Goal: Task Accomplishment & Management: Use online tool/utility

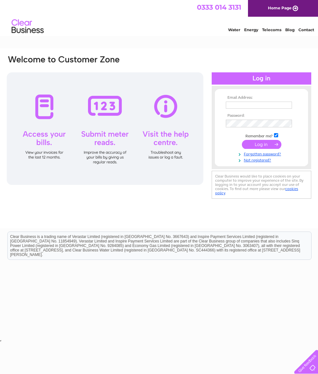
click at [247, 105] on input "text" at bounding box center [259, 105] width 66 height 7
click at [263, 125] on tbody "Email Address: Kilronan-self atering@outlook.com Password: Remember me? Forgott…" at bounding box center [261, 129] width 75 height 68
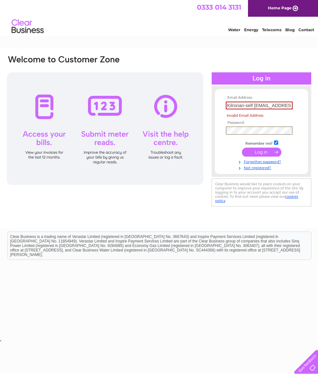
click at [255, 103] on input "Kilronan-self atering@outlook.com" at bounding box center [259, 106] width 67 height 8
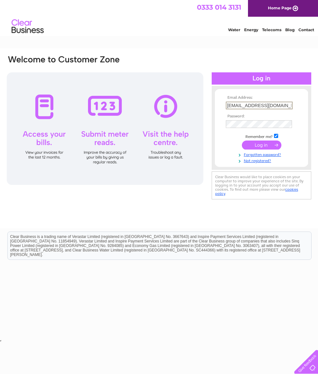
type input "Kilronan-selfcatering@outlook.com"
click at [259, 149] on input "submit" at bounding box center [262, 144] width 40 height 9
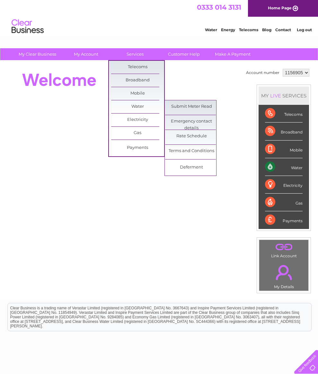
click at [200, 105] on link "Submit Meter Read" at bounding box center [191, 106] width 53 height 13
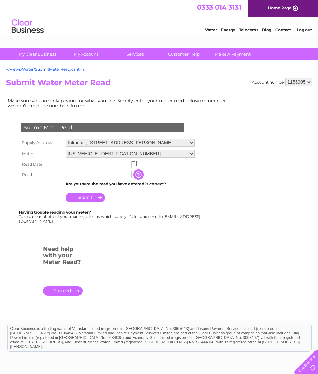
click at [103, 168] on input "text" at bounding box center [99, 164] width 66 height 7
click at [138, 164] on td at bounding box center [130, 164] width 132 height 11
click at [138, 165] on td at bounding box center [130, 164] width 132 height 10
click at [136, 165] on img at bounding box center [134, 163] width 5 height 5
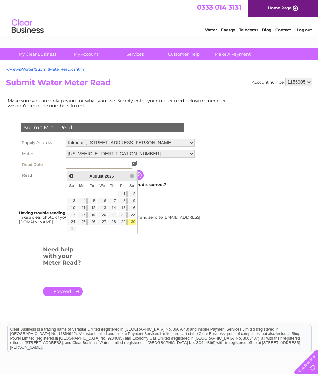
click at [136, 221] on link "30" at bounding box center [131, 221] width 9 height 6
type input "2025/08/30"
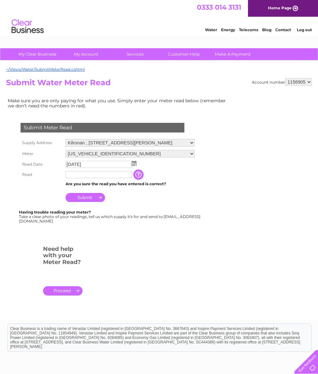
click at [104, 174] on input "text" at bounding box center [99, 174] width 66 height 7
click at [90, 177] on input "text" at bounding box center [99, 175] width 67 height 8
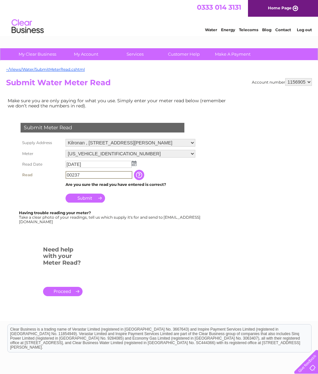
type input "00237"
click at [89, 202] on input "Submit" at bounding box center [86, 197] width 40 height 9
